Goal: Navigation & Orientation: Go to known website

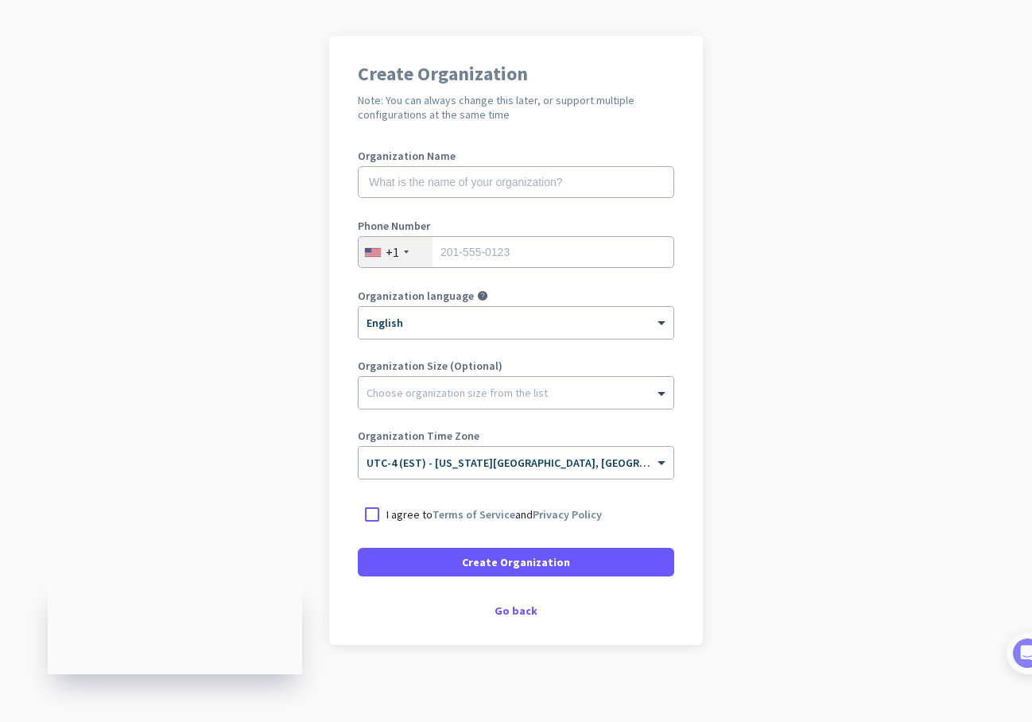
scroll to position [92, 0]
click at [526, 612] on div "Go back" at bounding box center [516, 611] width 316 height 11
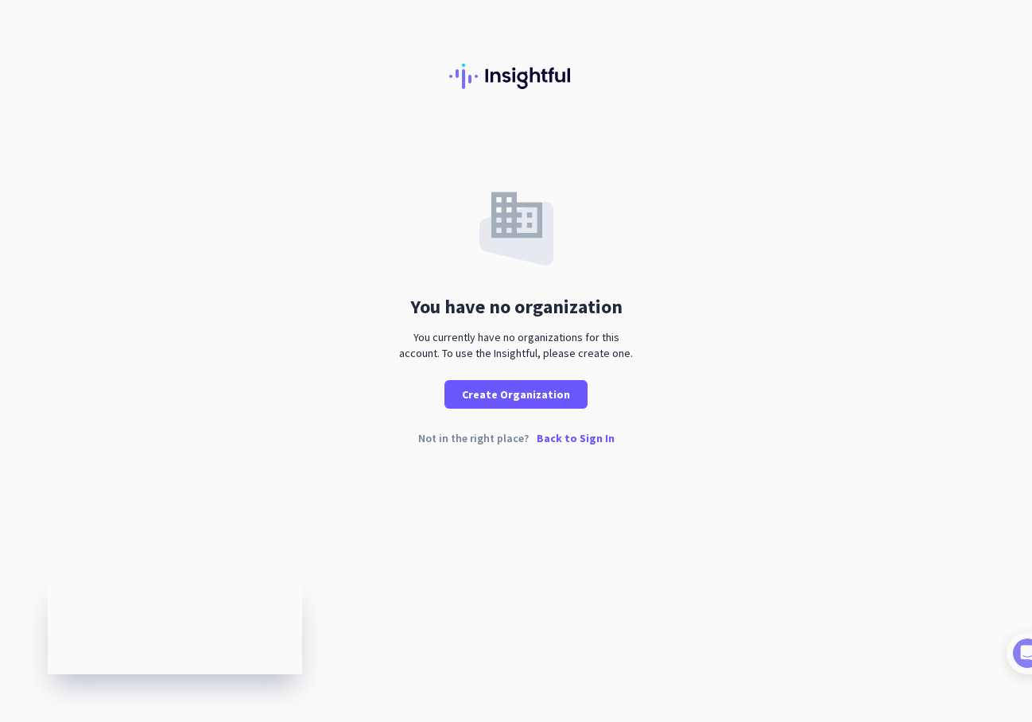
click at [579, 438] on p "Back to Sign In" at bounding box center [575, 437] width 78 height 11
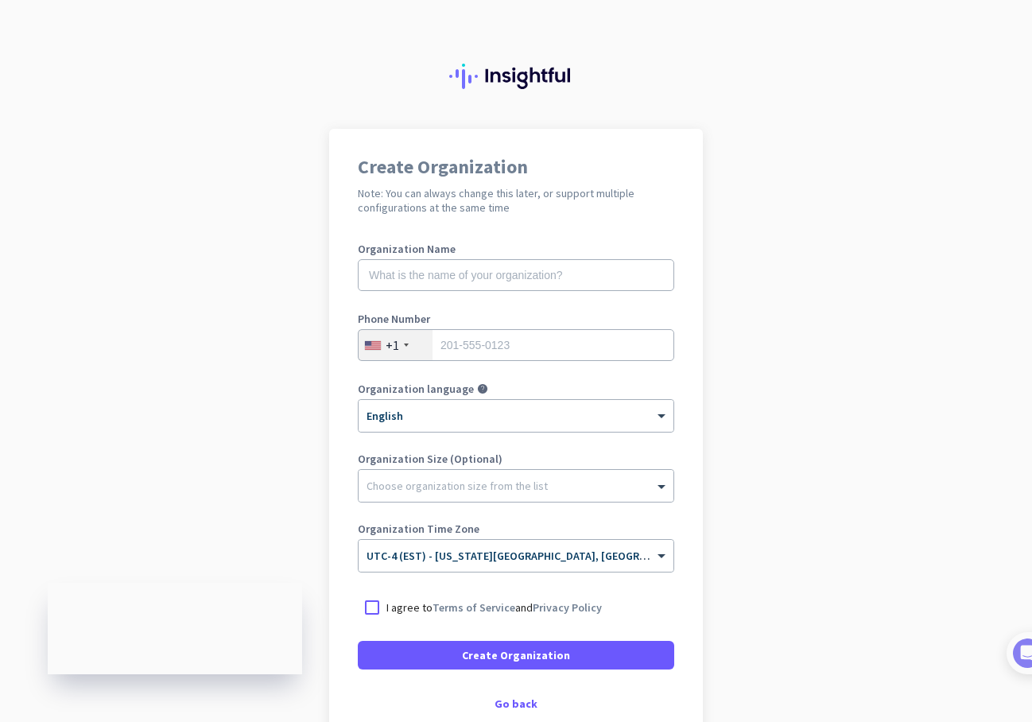
drag, startPoint x: 787, startPoint y: 98, endPoint x: 958, endPoint y: 25, distance: 186.6
click at [958, 25] on div at bounding box center [516, 64] width 1032 height 129
